Goal: Task Accomplishment & Management: Use online tool/utility

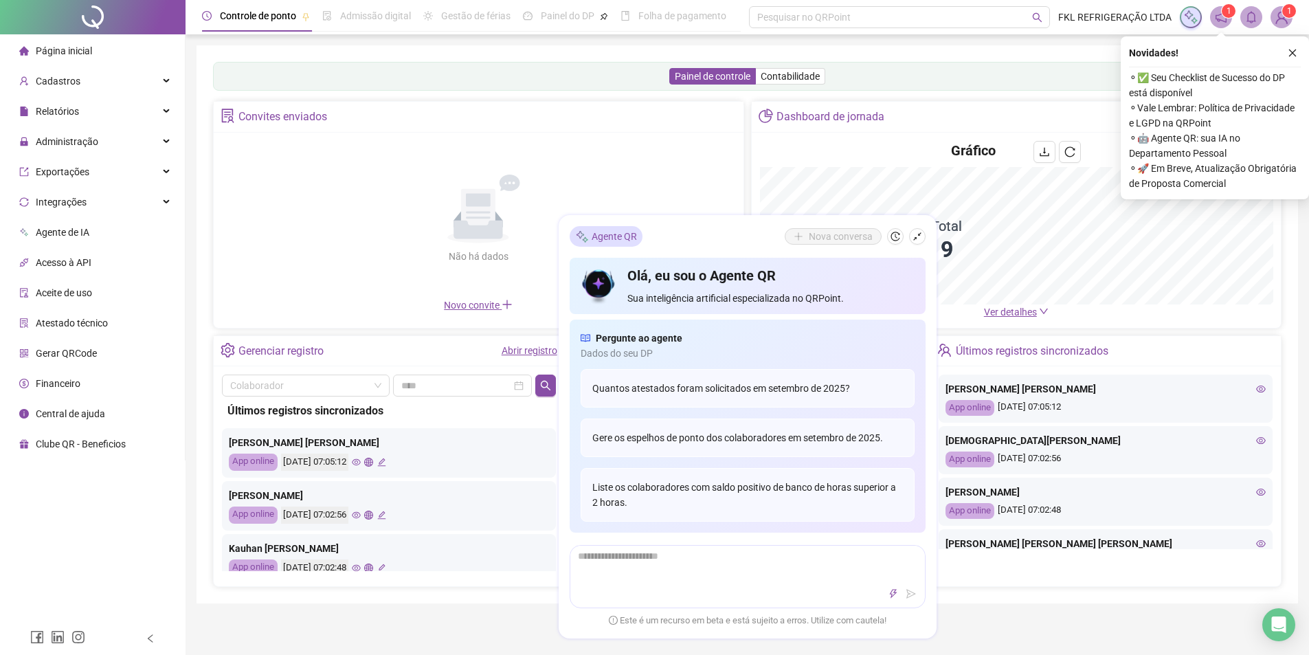
click at [515, 124] on div "Convites enviados" at bounding box center [479, 117] width 530 height 31
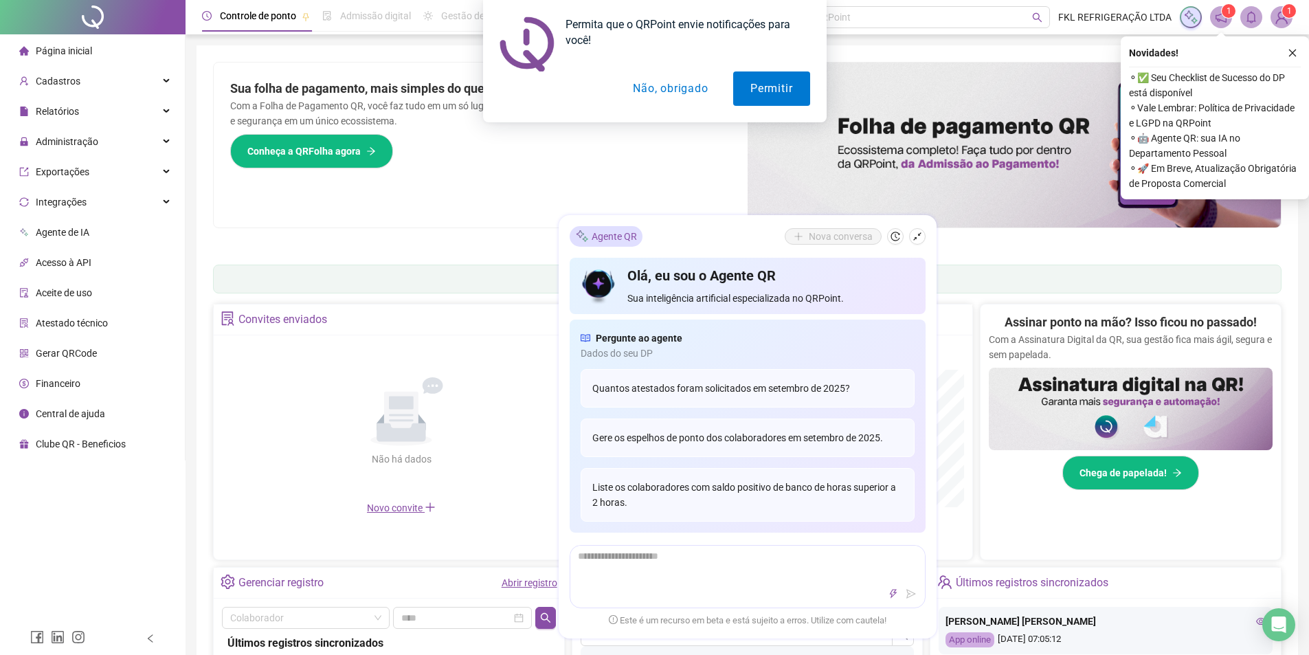
click at [918, 246] on div "Agente QR Nova conversa" at bounding box center [747, 236] width 356 height 21
click at [791, 94] on button "Permitir" at bounding box center [771, 88] width 76 height 34
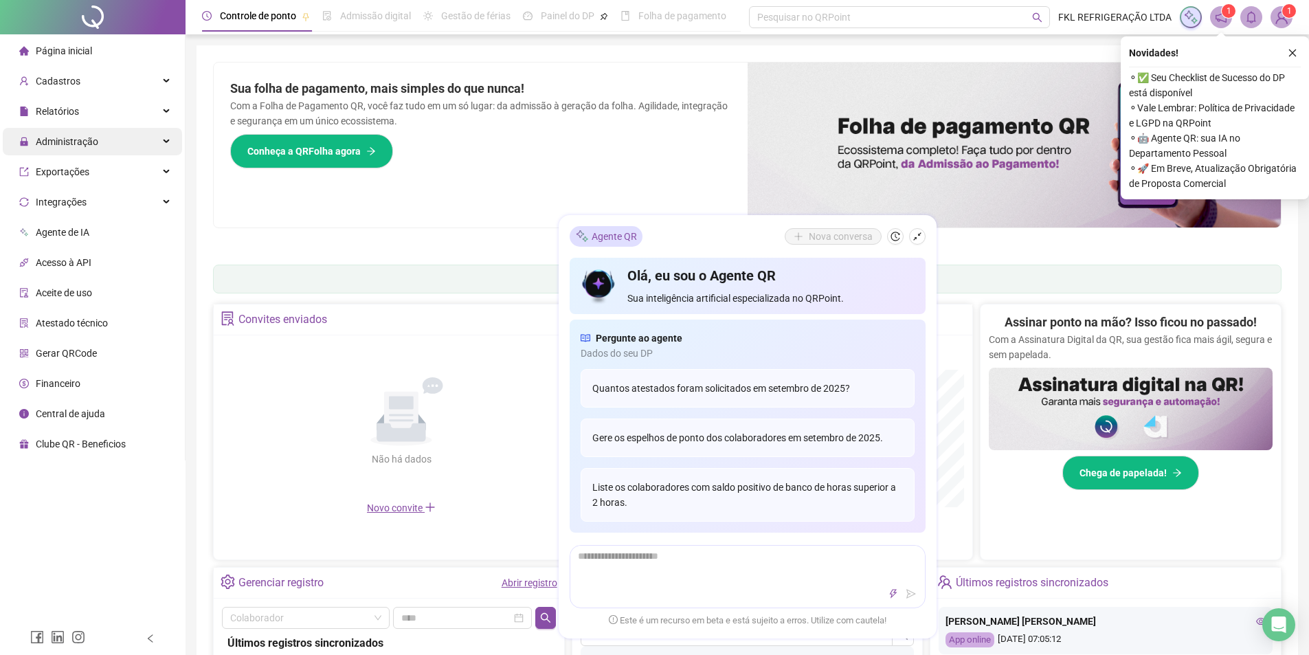
click at [59, 146] on span "Administração" at bounding box center [67, 141] width 63 height 11
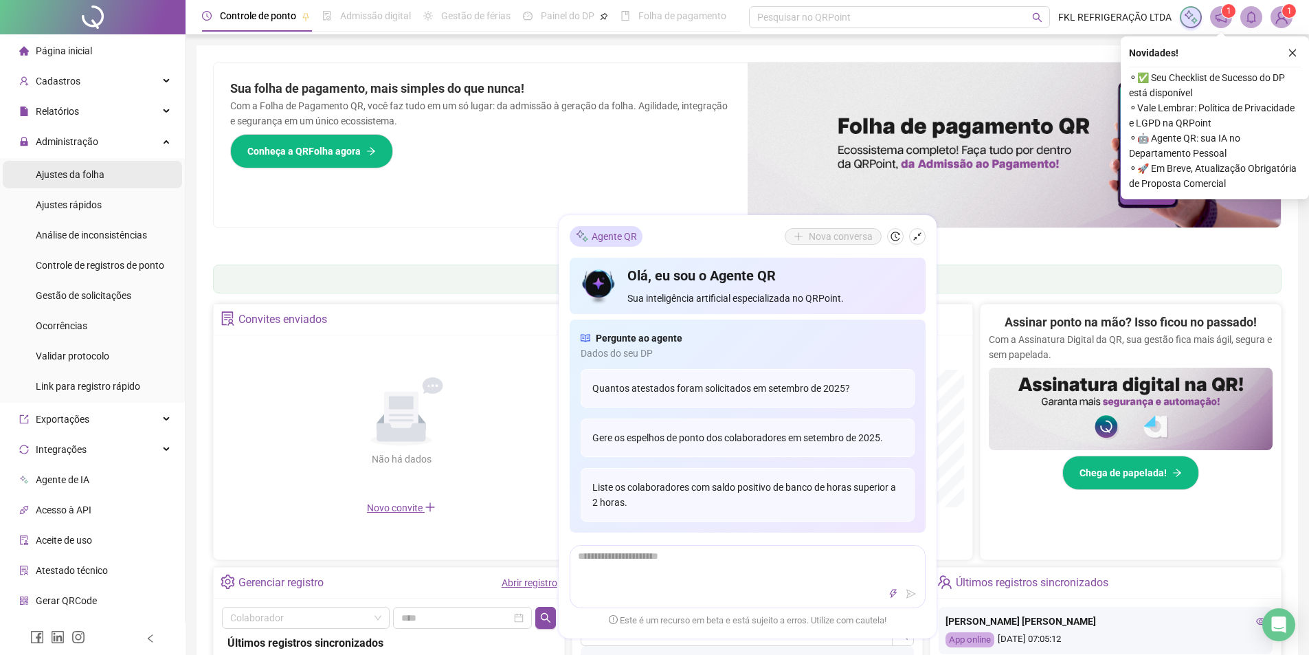
click at [75, 182] on div "Ajustes da folha" at bounding box center [70, 174] width 69 height 27
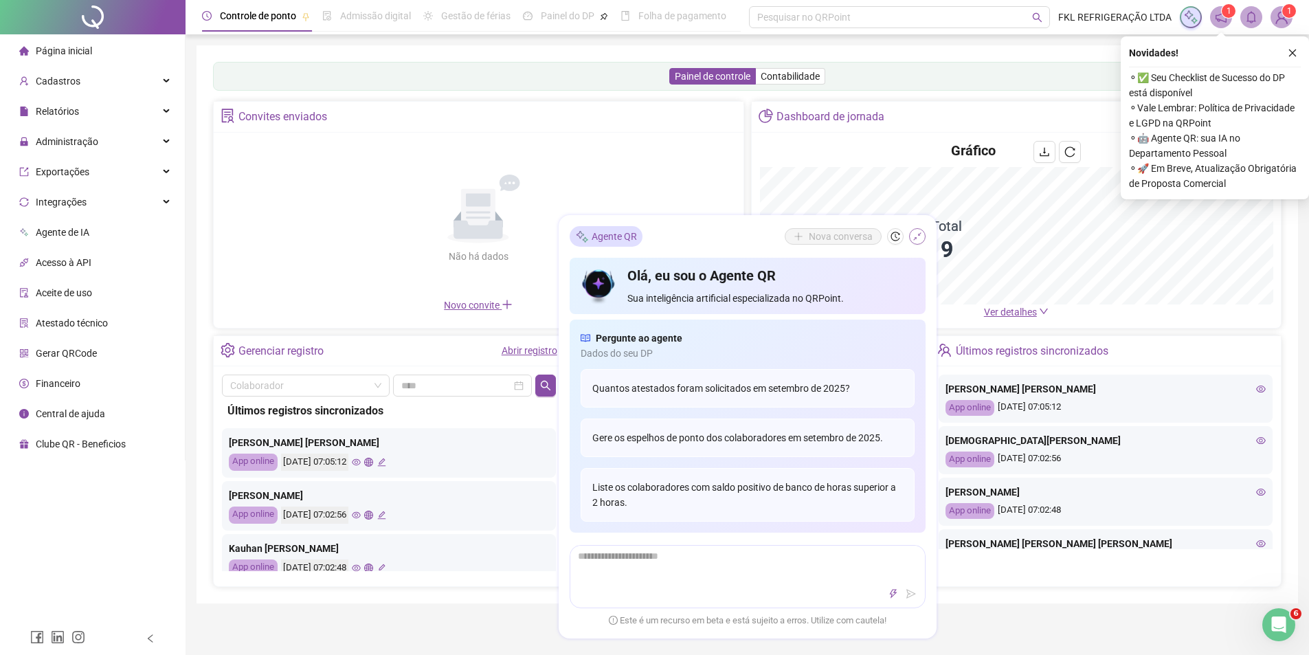
click at [924, 232] on button "button" at bounding box center [917, 236] width 16 height 16
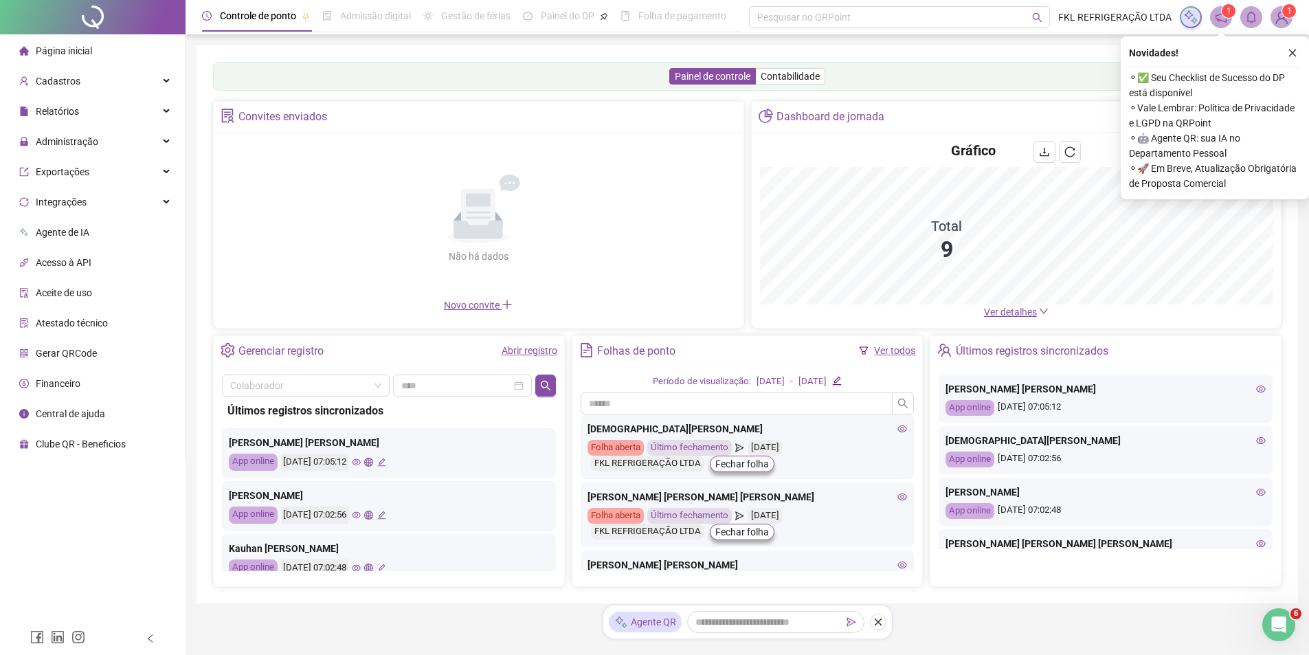
click at [69, 155] on ul "Página inicial Cadastros Relatórios Administração Exportações Integrações Agent…" at bounding box center [92, 247] width 185 height 426
click at [71, 126] on ul "Página inicial Cadastros Relatórios Administração Exportações Integrações Agent…" at bounding box center [92, 247] width 185 height 426
click at [85, 146] on span "Administração" at bounding box center [67, 141] width 63 height 11
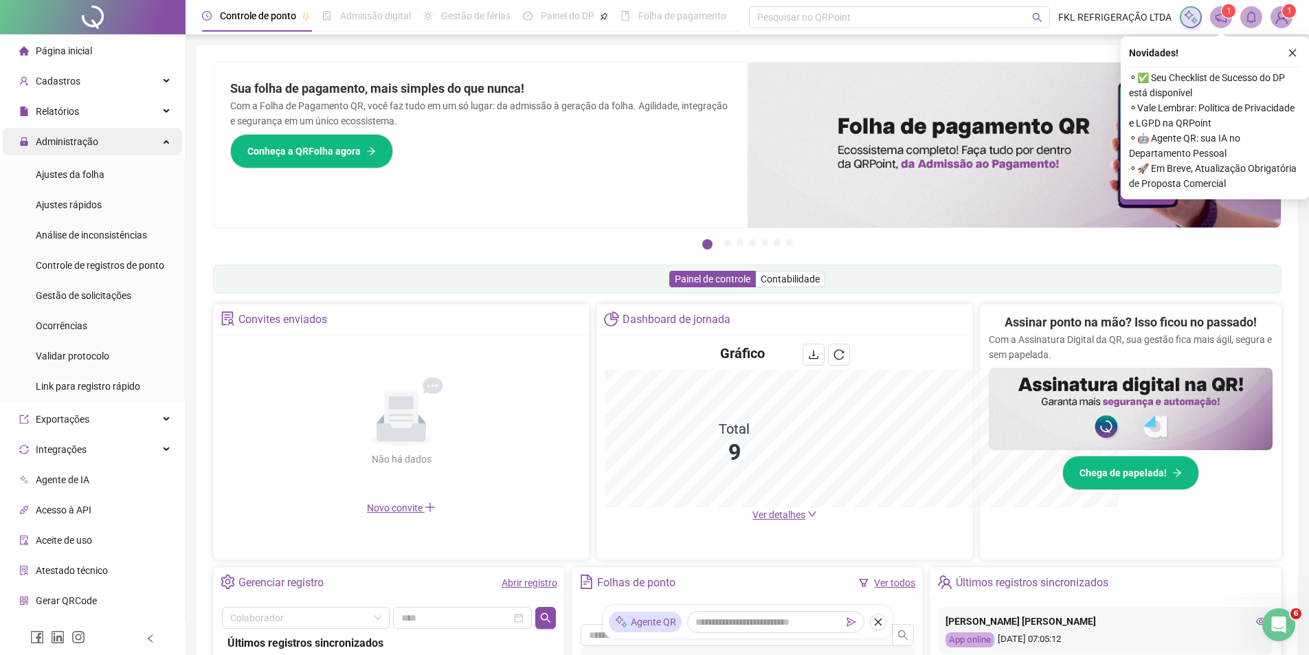
click at [85, 144] on span "Administração" at bounding box center [67, 141] width 63 height 11
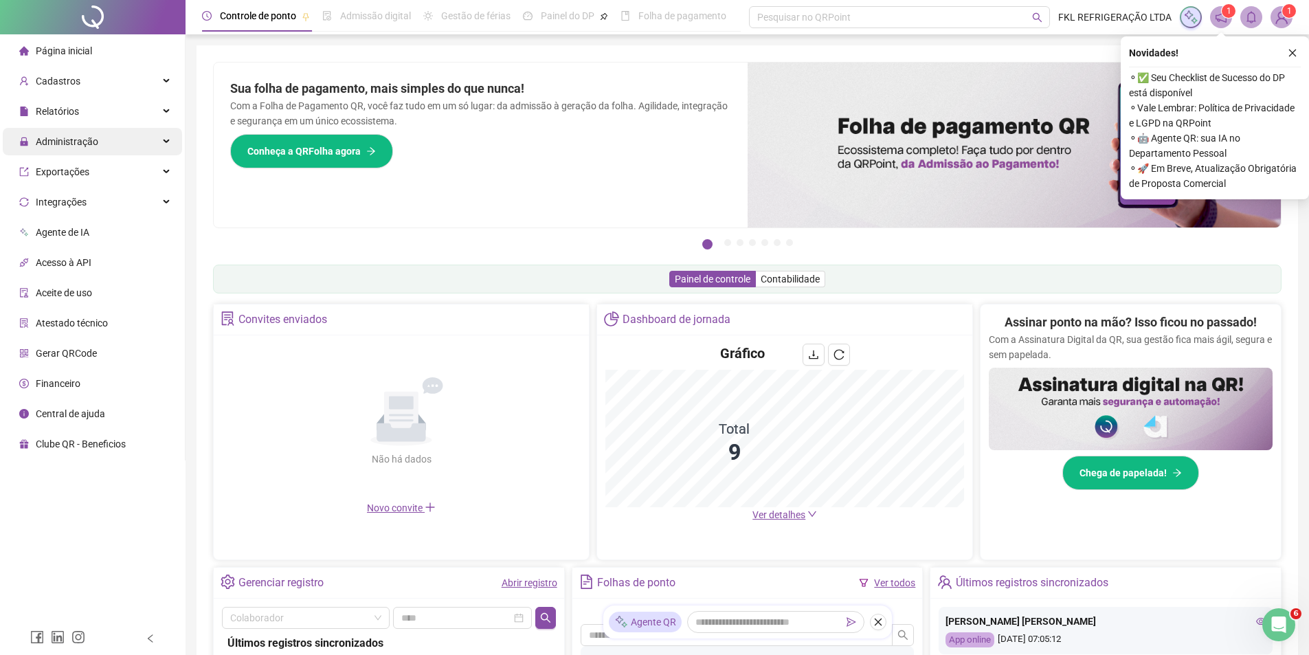
click at [85, 144] on span "Administração" at bounding box center [67, 141] width 63 height 11
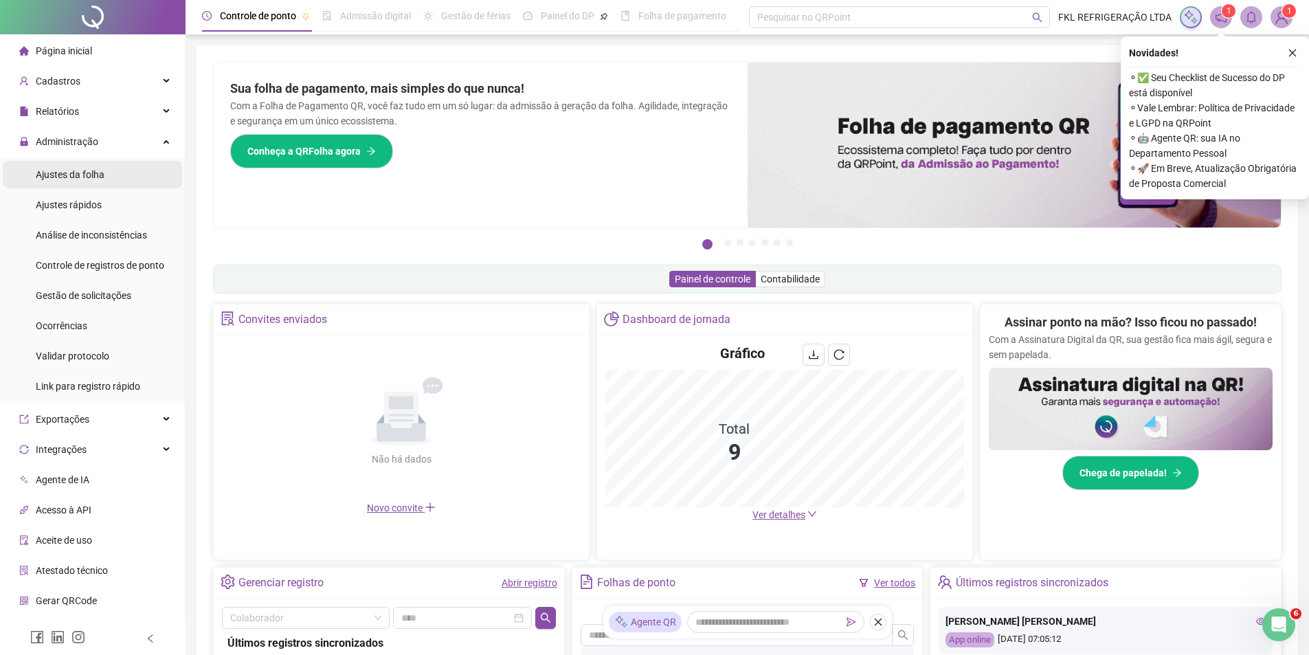
click at [89, 182] on div "Ajustes da folha" at bounding box center [70, 174] width 69 height 27
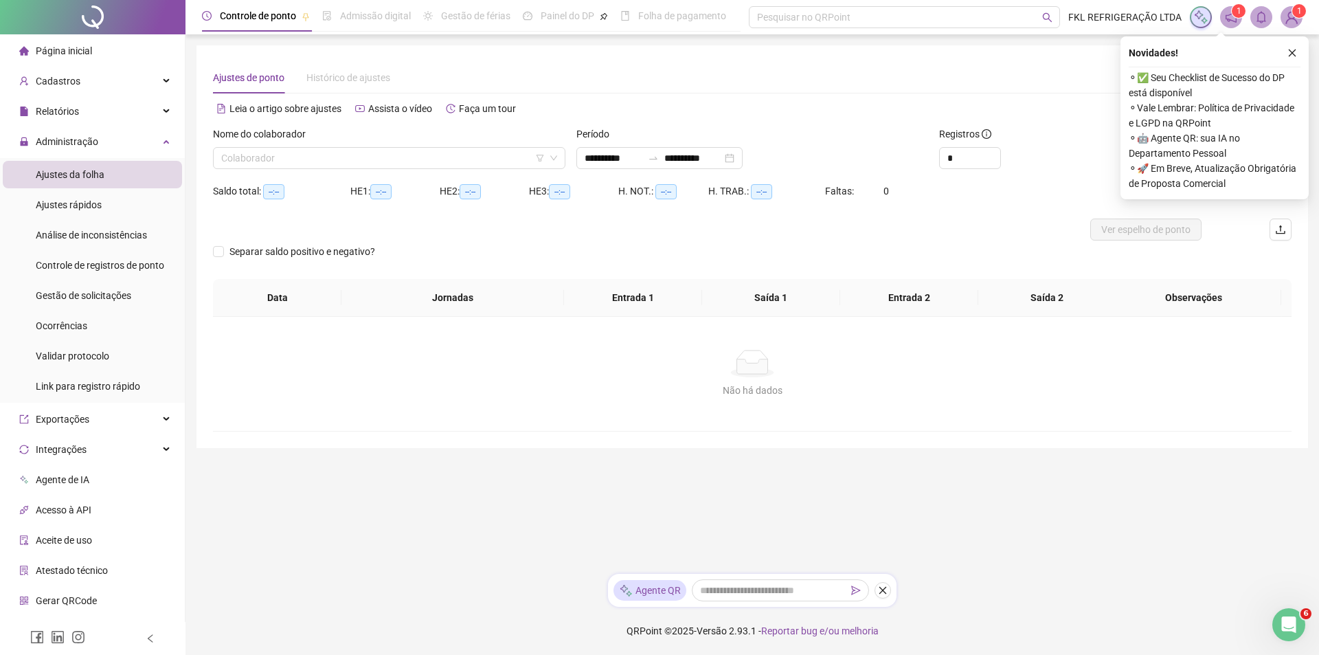
type input "**********"
click at [278, 159] on input "search" at bounding box center [383, 158] width 324 height 21
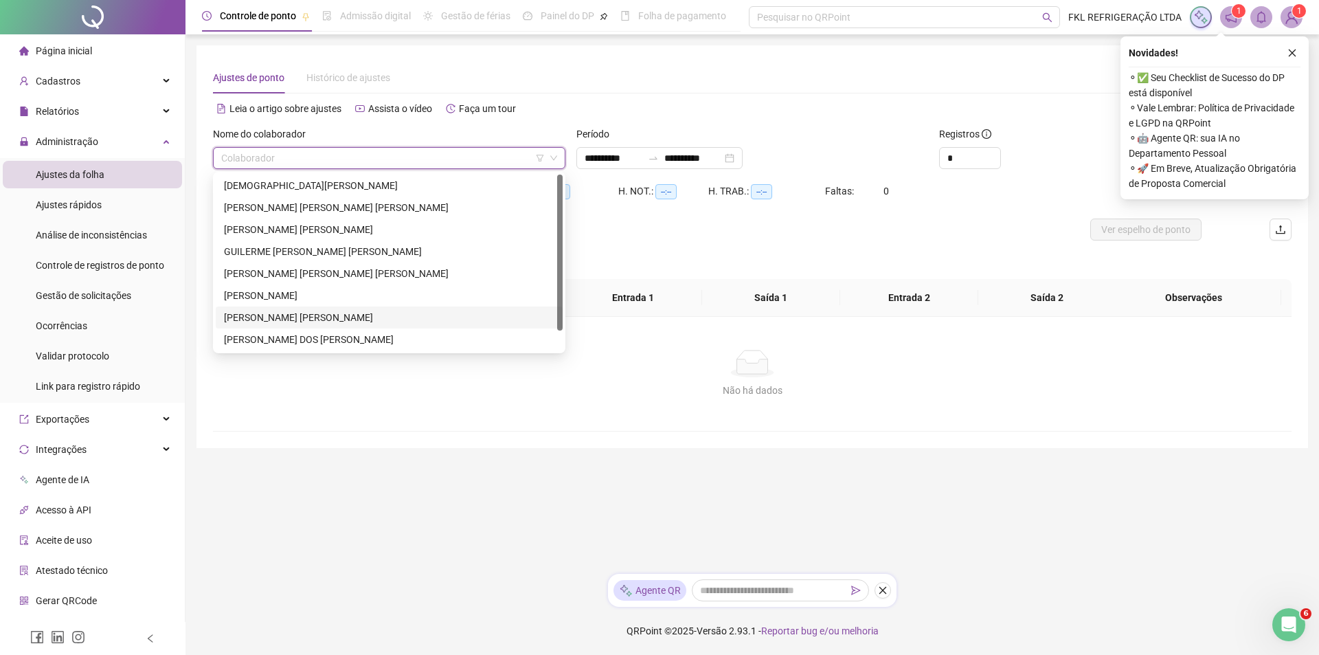
click at [284, 313] on div "LUCIANO JOSÉ RODRIGUES" at bounding box center [389, 317] width 330 height 15
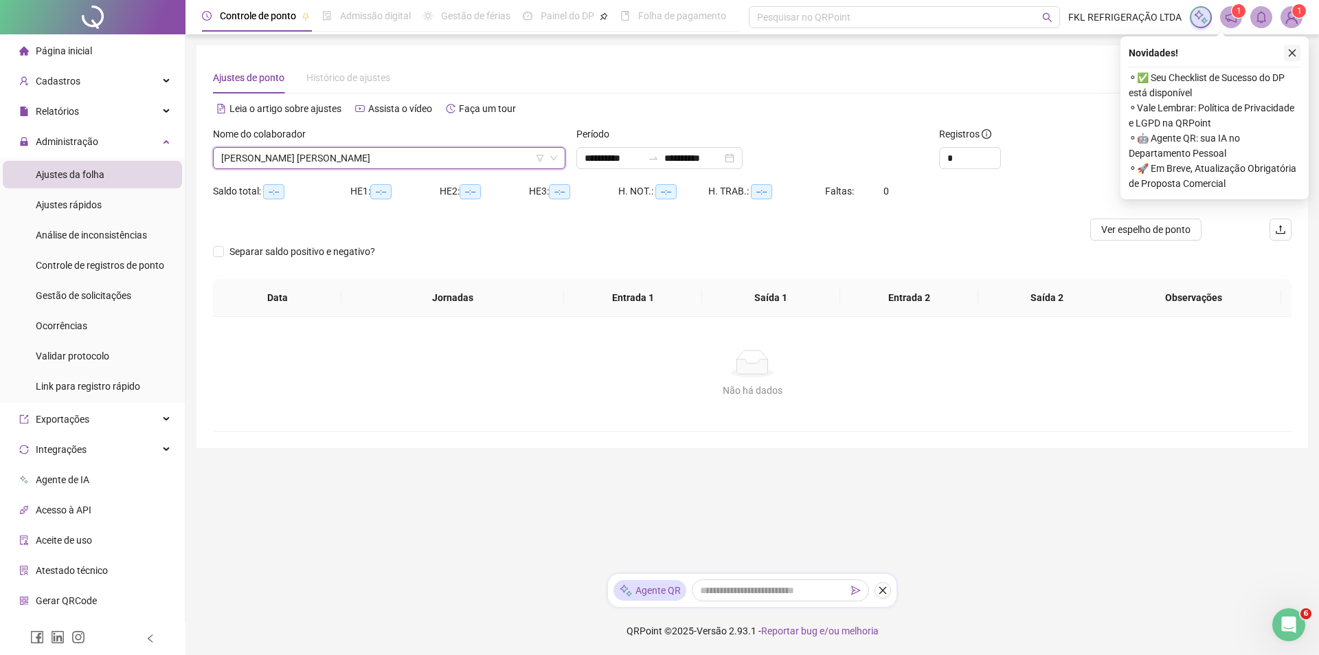
click at [1292, 55] on icon "close" at bounding box center [1292, 53] width 10 height 10
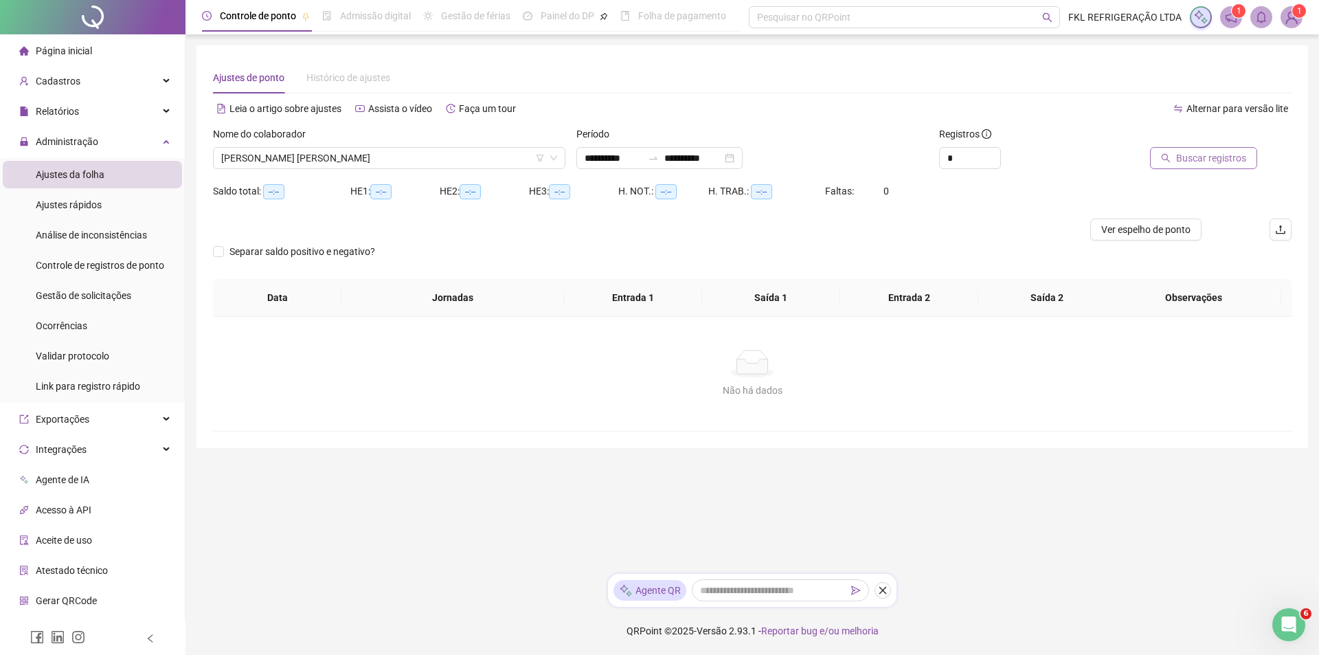
click at [1221, 157] on span "Buscar registros" at bounding box center [1211, 157] width 70 height 15
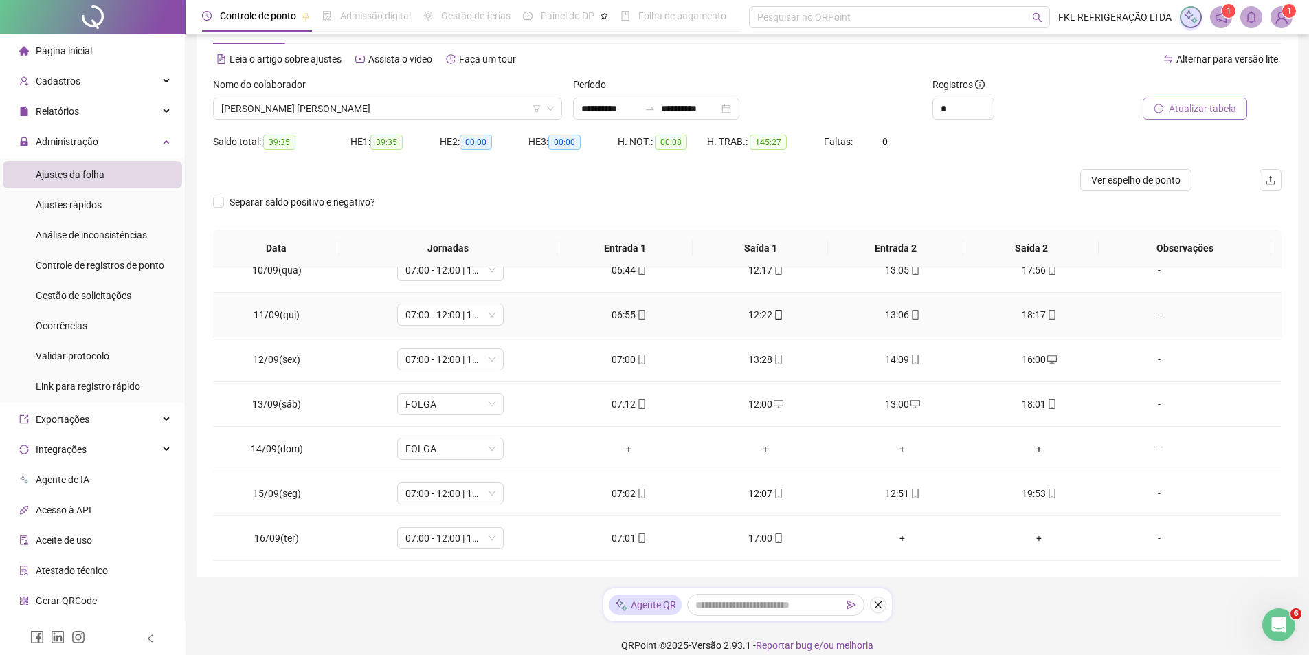
scroll to position [64, 0]
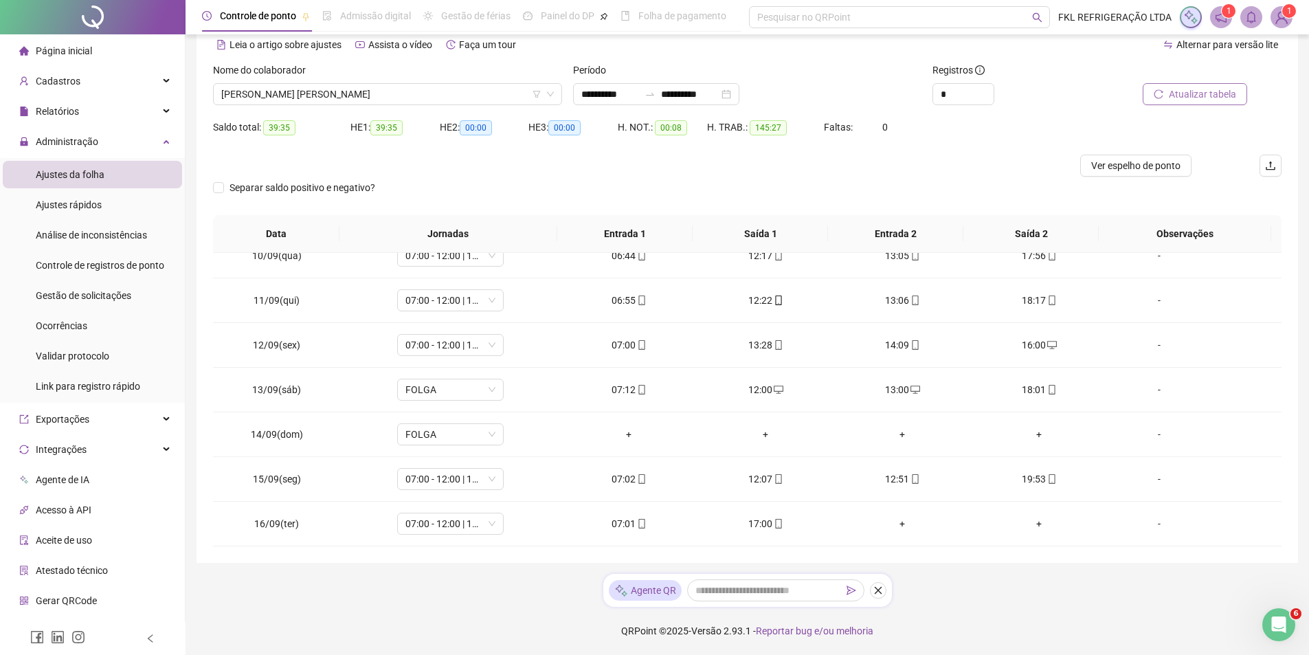
click at [98, 51] on li "Página inicial" at bounding box center [92, 50] width 179 height 27
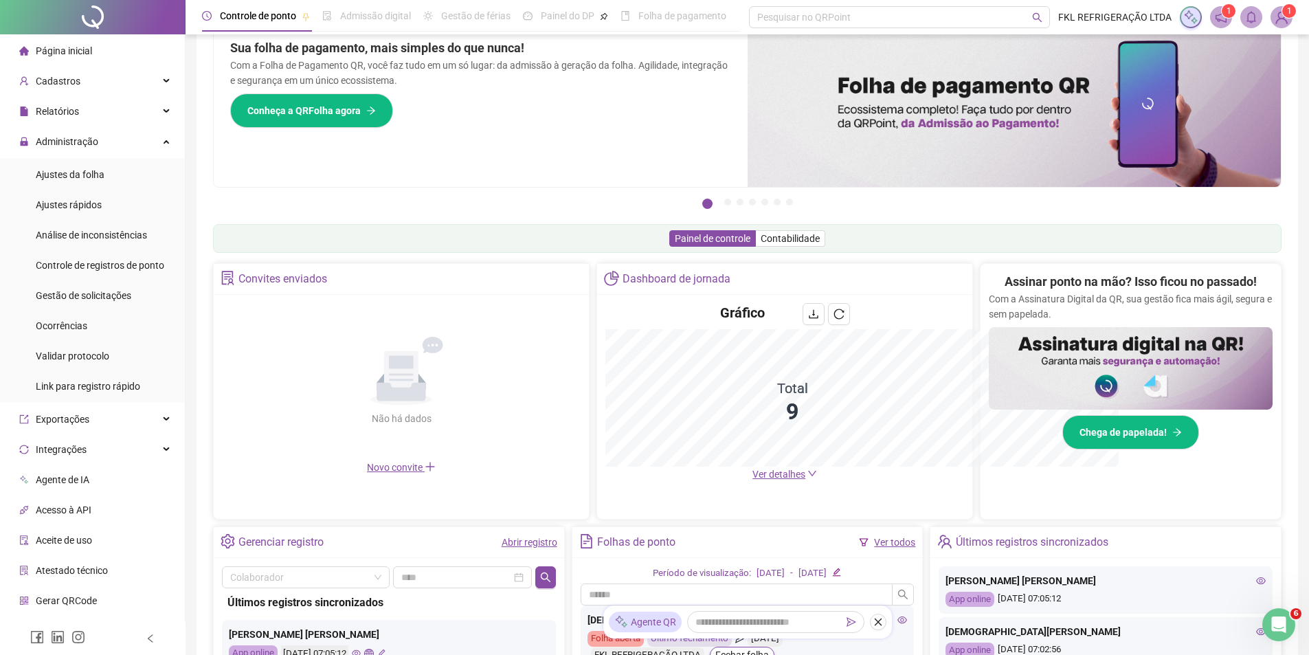
scroll to position [64, 0]
